Goal: Find contact information: Find contact information

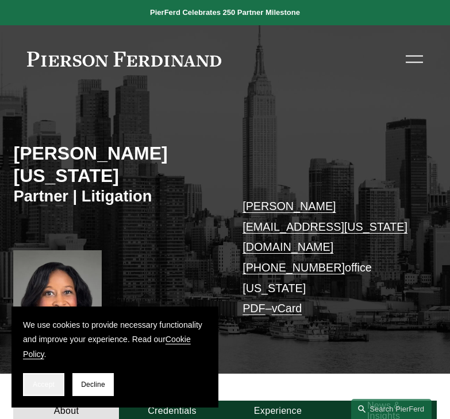
click at [44, 379] on button "Accept" at bounding box center [43, 384] width 41 height 23
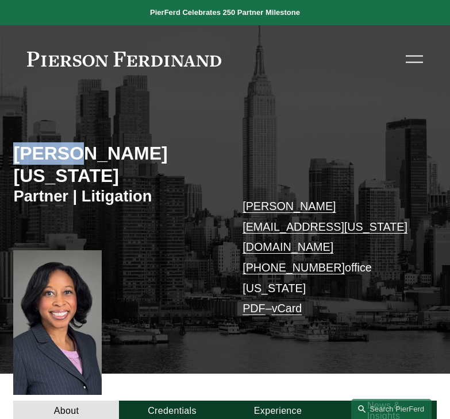
drag, startPoint x: 61, startPoint y: 158, endPoint x: 13, endPoint y: 158, distance: 48.8
click at [13, 158] on div "[PERSON_NAME][US_STATE] Partner | Litigation [PERSON_NAME][EMAIL_ADDRESS][US_ST…" at bounding box center [225, 240] width 450 height 268
copy h2 "[PERSON_NAME]"
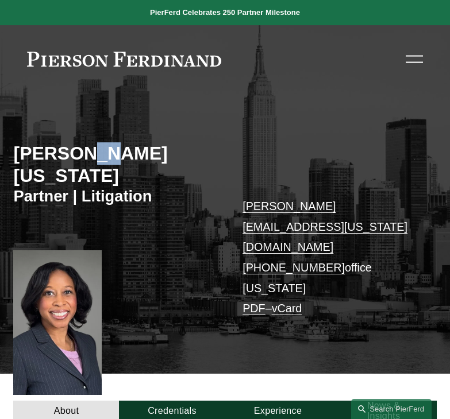
drag, startPoint x: 86, startPoint y: 158, endPoint x: 72, endPoint y: 158, distance: 14.4
click at [72, 158] on h2 "[PERSON_NAME][US_STATE]" at bounding box center [118, 164] width 211 height 44
copy h2 "N."
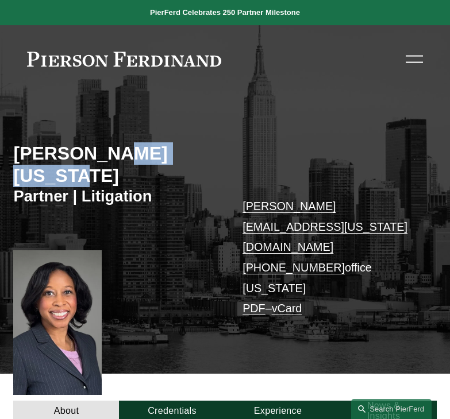
drag, startPoint x: 195, startPoint y: 157, endPoint x: 98, endPoint y: 157, distance: 97.0
click at [98, 157] on h2 "[PERSON_NAME][US_STATE]" at bounding box center [118, 164] width 211 height 44
copy h2 "[US_STATE]"
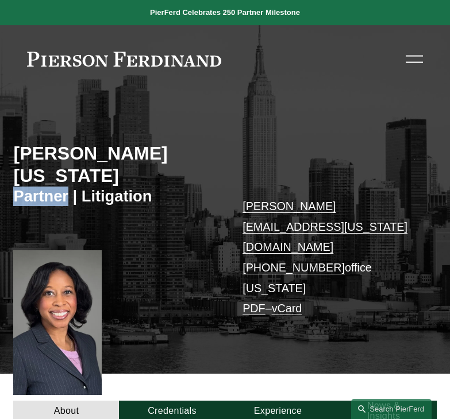
drag, startPoint x: 68, startPoint y: 180, endPoint x: 13, endPoint y: 179, distance: 55.1
click at [13, 179] on div "[PERSON_NAME][US_STATE] Partner | Litigation [PERSON_NAME][EMAIL_ADDRESS][US_ST…" at bounding box center [225, 240] width 450 height 268
copy h3 "Partner"
click at [261, 227] on p "[PERSON_NAME][EMAIL_ADDRESS][US_STATE][DOMAIN_NAME] [PHONE_NUMBER] office [US_S…" at bounding box center [330, 257] width 176 height 122
click at [284, 302] on link "vCard" at bounding box center [287, 308] width 30 height 13
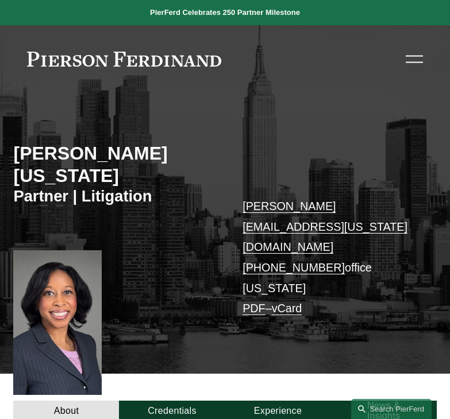
drag, startPoint x: 228, startPoint y: 59, endPoint x: 82, endPoint y: 57, distance: 145.9
click at [82, 57] on div at bounding box center [210, 59] width 367 height 15
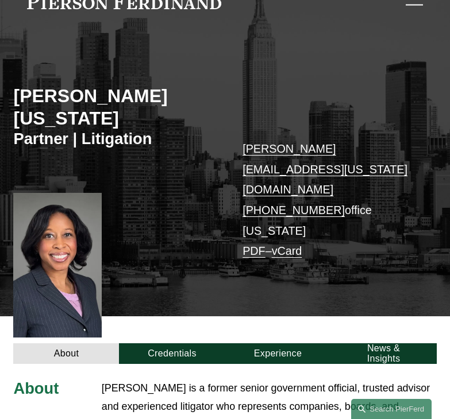
scroll to position [115, 0]
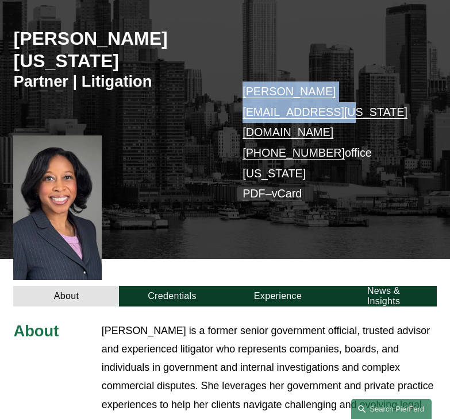
drag, startPoint x: 411, startPoint y: 69, endPoint x: 239, endPoint y: 65, distance: 172.3
click at [239, 65] on div "[PERSON_NAME][US_STATE] Partner | Litigation [PERSON_NAME][EMAIL_ADDRESS][US_ST…" at bounding box center [225, 125] width 450 height 268
copy link "[PERSON_NAME][EMAIL_ADDRESS][US_STATE][DOMAIN_NAME]"
drag, startPoint x: 229, startPoint y: 91, endPoint x: 326, endPoint y: 89, distance: 97.1
click at [326, 89] on div "[PERSON_NAME][US_STATE] Partner | Litigation [PERSON_NAME][EMAIL_ADDRESS][US_ST…" at bounding box center [225, 125] width 450 height 268
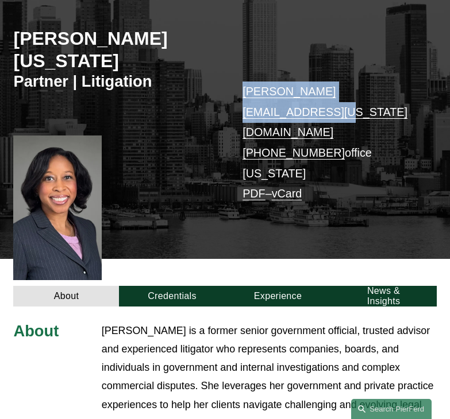
copy link "[PHONE_NUMBER]"
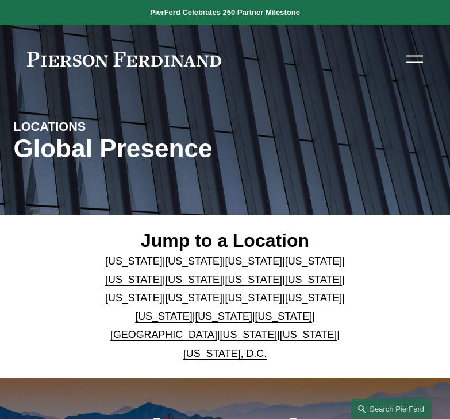
click at [257, 299] on link "[US_STATE]" at bounding box center [253, 297] width 57 height 11
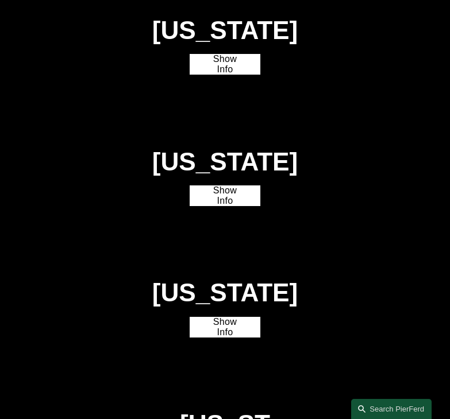
scroll to position [1744, 0]
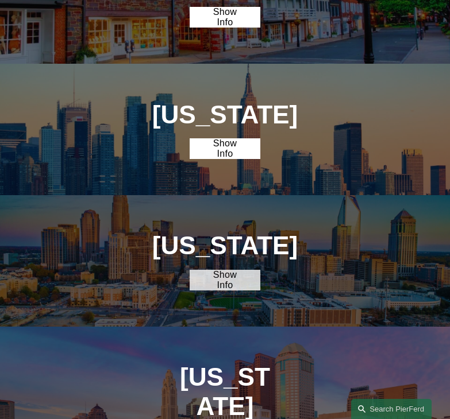
click at [229, 270] on link "Show Info" at bounding box center [224, 280] width 71 height 21
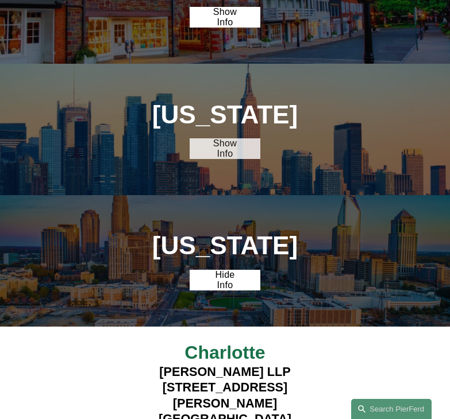
click at [223, 138] on link "Show Info" at bounding box center [224, 148] width 71 height 21
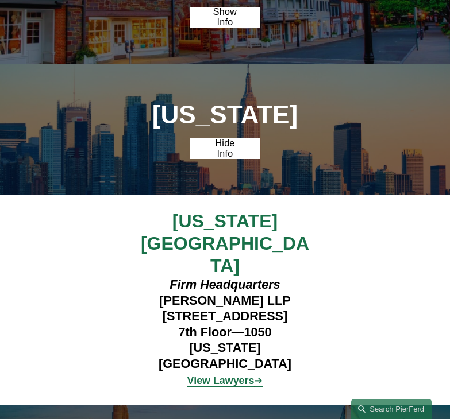
drag, startPoint x: 311, startPoint y: 207, endPoint x: 137, endPoint y: 208, distance: 174.6
click at [137, 277] on h4 "Firm Headquarters Pierson Ferdinand LLP 1270 Avenue of the Americas 7th Floor—1…" at bounding box center [225, 324] width 176 height 95
copy h4 "1270 Avenue of the Americas"
drag, startPoint x: 230, startPoint y: 227, endPoint x: 179, endPoint y: 225, distance: 51.7
click at [179, 277] on h4 "Firm Headquarters Pierson Ferdinand LLP 1270 Avenue of the Americas 7th Floor—1…" at bounding box center [225, 324] width 176 height 95
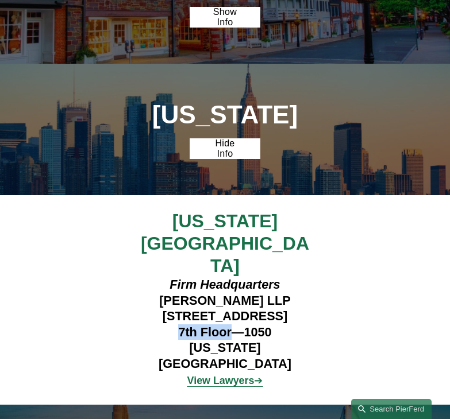
copy h4 "7th Floor"
drag, startPoint x: 221, startPoint y: 243, endPoint x: 164, endPoint y: 242, distance: 57.4
click at [164, 277] on h4 "Firm Headquarters Pierson Ferdinand LLP 1270 Avenue of the Americas 7th Floor—1…" at bounding box center [225, 324] width 176 height 95
copy h4 "[US_STATE]"
click at [233, 277] on h4 "Firm Headquarters Pierson Ferdinand LLP 1270 Avenue of the Americas 7th Floor—1…" at bounding box center [225, 324] width 176 height 95
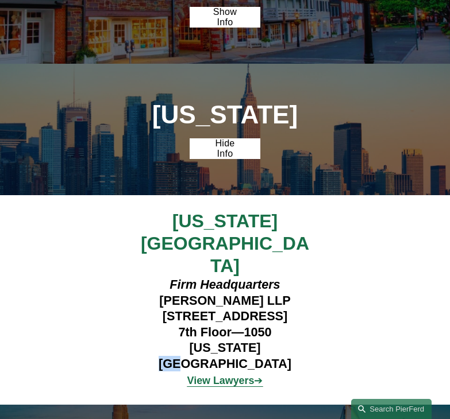
click at [233, 277] on h4 "Firm Headquarters Pierson Ferdinand LLP 1270 Avenue of the Americas 7th Floor—1…" at bounding box center [225, 324] width 176 height 95
copy h4 "NY"
click at [273, 277] on h4 "Firm Headquarters Pierson Ferdinand LLP 1270 Avenue of the Americas 7th Floor—1…" at bounding box center [225, 324] width 176 height 95
copy h4 "10020"
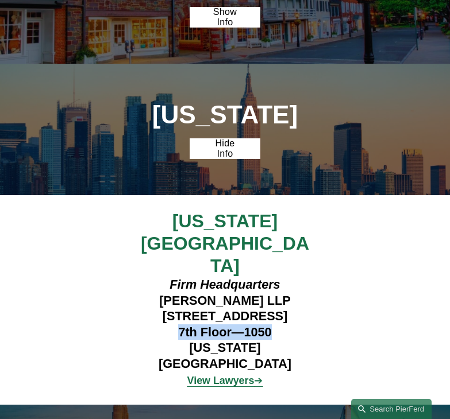
drag, startPoint x: 270, startPoint y: 225, endPoint x: 179, endPoint y: 225, distance: 90.7
click at [179, 277] on h4 "Firm Headquarters Pierson Ferdinand LLP 1270 Avenue of the Americas 7th Floor—1…" at bounding box center [225, 324] width 176 height 95
copy h4 "7th Floor—1050"
